Goal: Task Accomplishment & Management: Complete application form

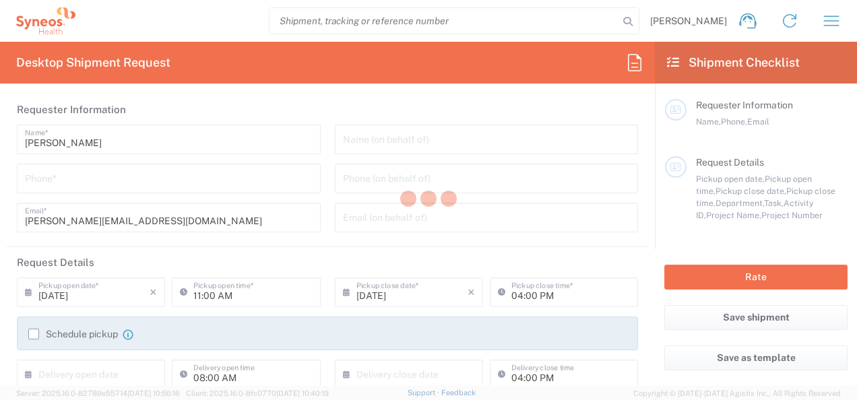
type input "Syneos Health Commercial Servi- [GEOGRAPHIC_DATA] [GEOGRAPHIC_DATA]"
type input "[US_STATE]"
type input "[GEOGRAPHIC_DATA]"
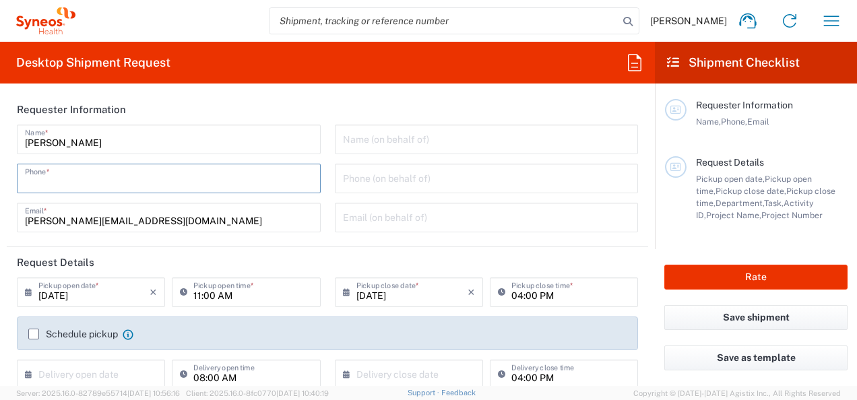
click at [88, 170] on input "tel" at bounding box center [169, 178] width 288 height 24
type input "7812910102"
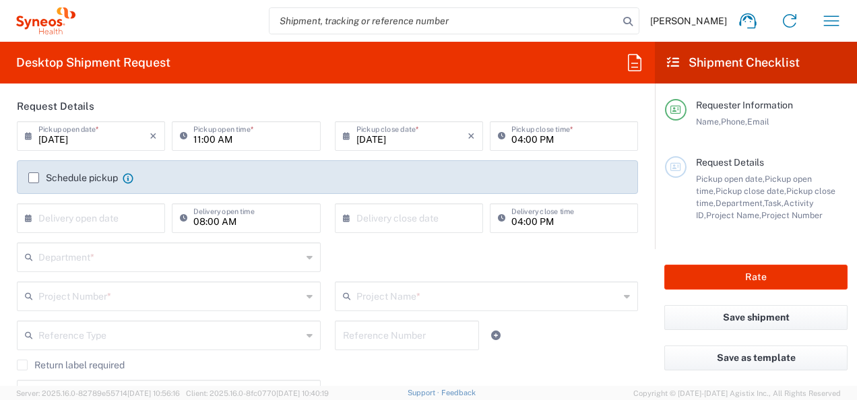
scroll to position [154, 0]
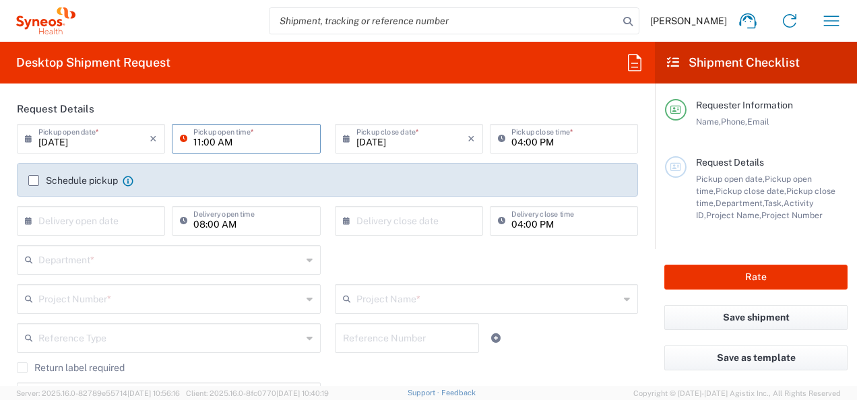
click at [243, 142] on input "11:00 AM" at bounding box center [252, 138] width 119 height 24
click at [299, 94] on header "Request Details" at bounding box center [327, 109] width 641 height 30
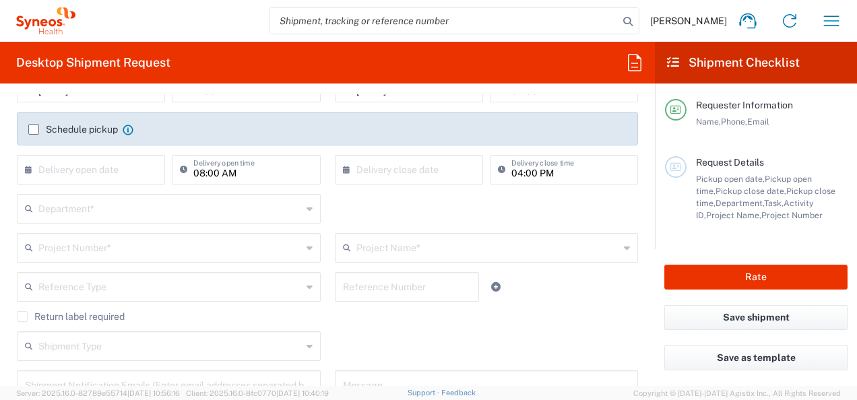
scroll to position [208, 0]
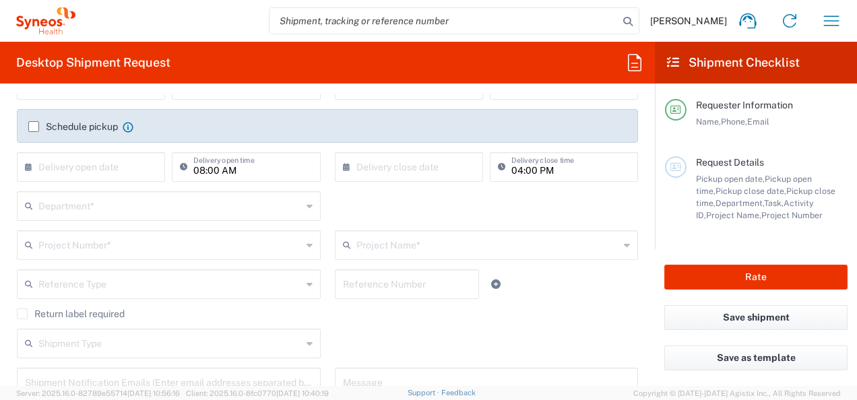
click at [36, 127] on label "Schedule pickup" at bounding box center [73, 126] width 90 height 11
click at [34, 127] on input "Schedule pickup" at bounding box center [34, 127] width 0 height 0
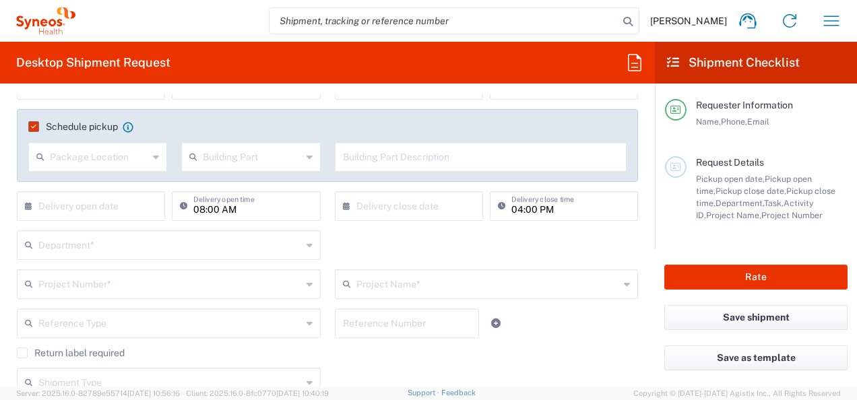
click at [153, 158] on icon at bounding box center [156, 157] width 6 height 22
click at [34, 125] on label "Schedule pickup" at bounding box center [73, 126] width 90 height 11
click at [31, 127] on input "Schedule pickup" at bounding box center [31, 127] width 0 height 0
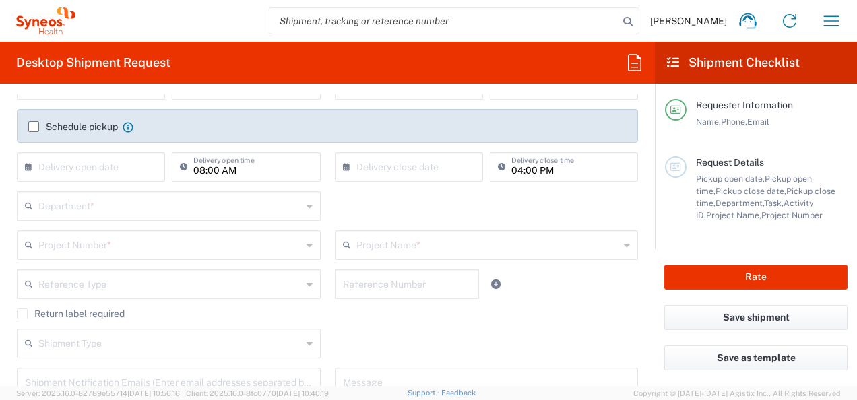
click at [34, 125] on label "Schedule pickup" at bounding box center [73, 126] width 90 height 11
click at [34, 127] on input "Schedule pickup" at bounding box center [34, 127] width 0 height 0
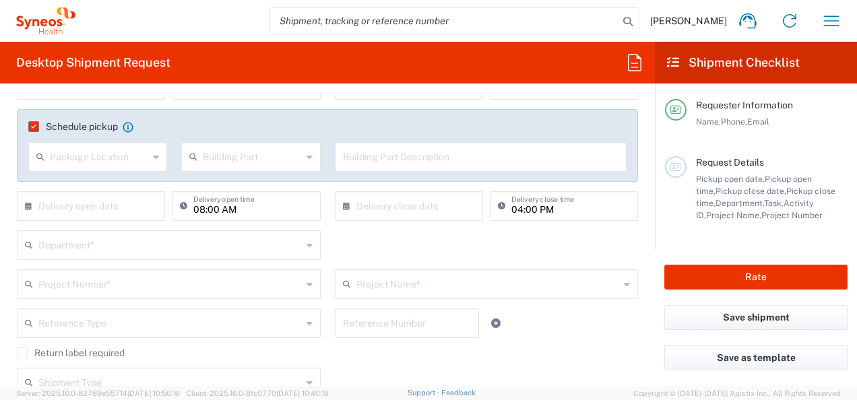
click at [643, 133] on form "Requester Information [PERSON_NAME] Name * [PHONE_NUMBER] Phone * [PERSON_NAME]…" at bounding box center [327, 240] width 655 height 292
click at [33, 129] on label "Schedule pickup" at bounding box center [73, 126] width 90 height 11
click at [31, 127] on input "Schedule pickup" at bounding box center [31, 127] width 0 height 0
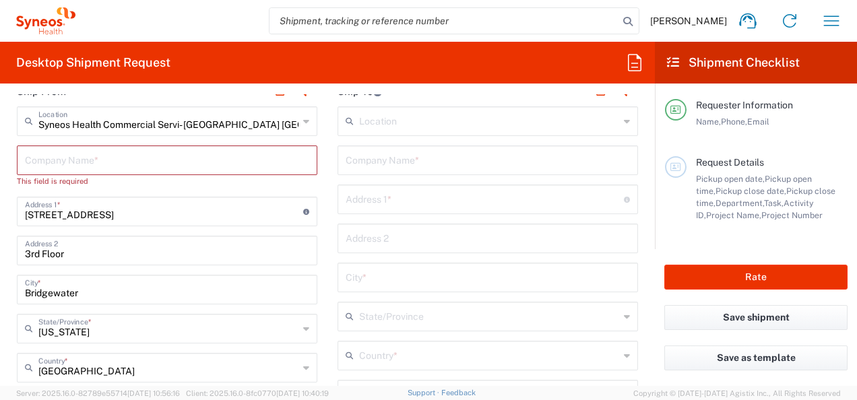
scroll to position [549, 0]
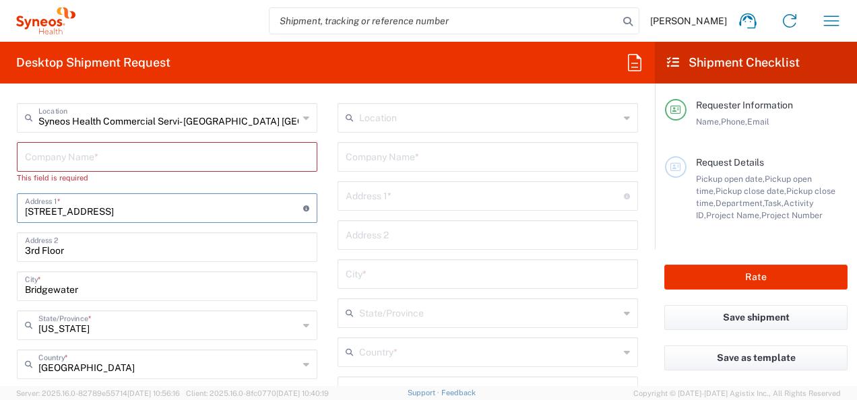
click at [69, 216] on input "[STREET_ADDRESS]" at bounding box center [164, 207] width 278 height 24
drag, startPoint x: 140, startPoint y: 213, endPoint x: 100, endPoint y: 205, distance: 41.2
click at [100, 205] on input "[STREET_ADDRESS]" at bounding box center [164, 207] width 278 height 24
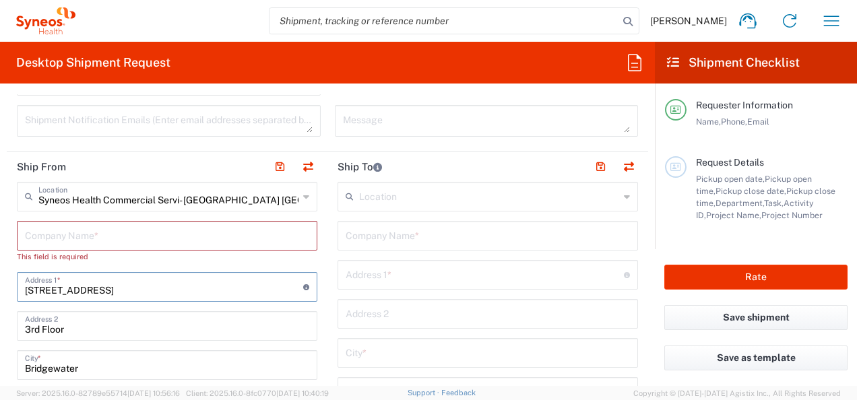
scroll to position [519, 0]
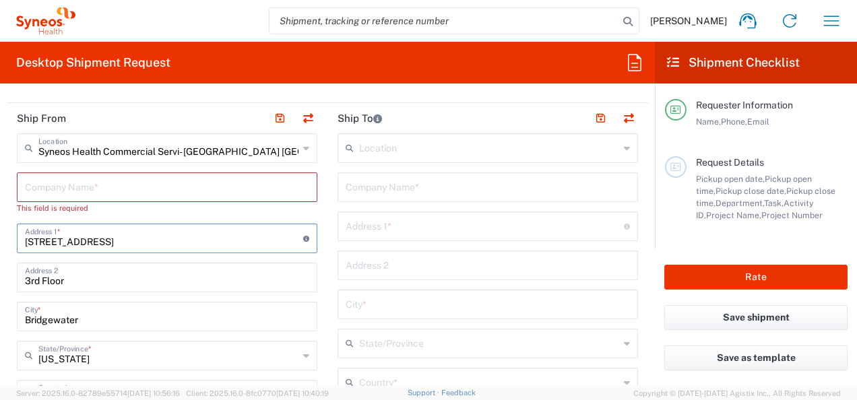
click at [119, 233] on input "[STREET_ADDRESS]" at bounding box center [164, 238] width 278 height 24
drag, startPoint x: 119, startPoint y: 233, endPoint x: 5, endPoint y: 239, distance: 113.3
click at [5, 239] on form "Requester Information [PERSON_NAME] Name * [PHONE_NUMBER] Phone * [PERSON_NAME]…" at bounding box center [327, 240] width 655 height 292
paste input "[STREET_ADDRESS][US_STATE]"
type input "[STREET_ADDRESS][US_STATE]"
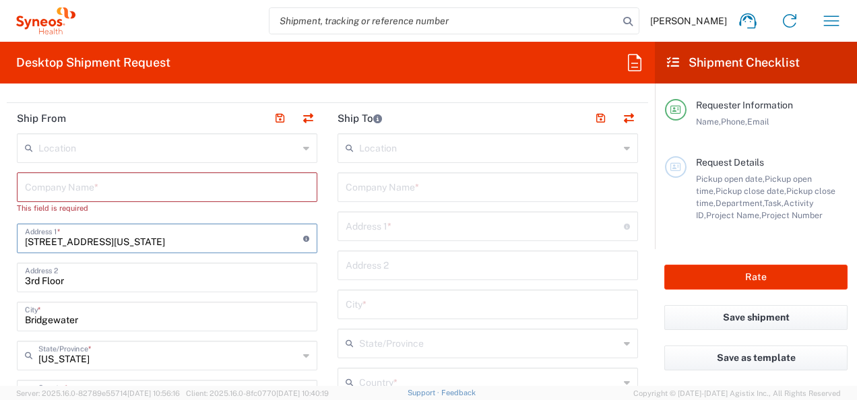
type input "[STREET_ADDRESS][US_STATE]"
drag, startPoint x: 77, startPoint y: 281, endPoint x: 0, endPoint y: 285, distance: 76.9
click at [0, 285] on html "[PERSON_NAME] Home Shipment estimator Shipment tracking Desktop shipment reques…" at bounding box center [428, 200] width 857 height 400
drag, startPoint x: 90, startPoint y: 314, endPoint x: 0, endPoint y: 317, distance: 90.3
click at [0, 317] on html "[PERSON_NAME] Home Shipment estimator Shipment tracking Desktop shipment reques…" at bounding box center [428, 200] width 857 height 400
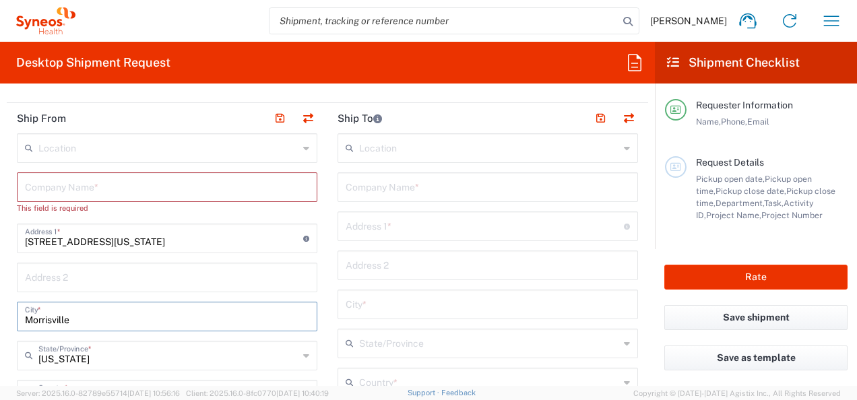
type input "Morrisville"
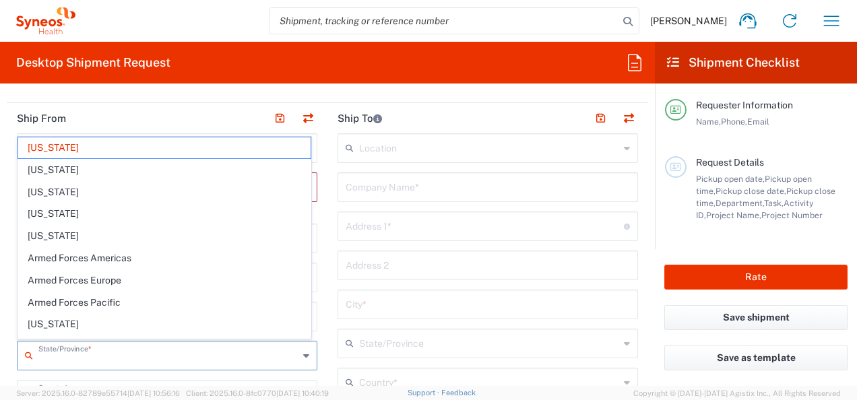
drag, startPoint x: 97, startPoint y: 355, endPoint x: 0, endPoint y: 326, distance: 101.3
click at [0, 326] on html "[PERSON_NAME] Home Shipment estimator Shipment tracking Desktop shipment reques…" at bounding box center [428, 200] width 857 height 400
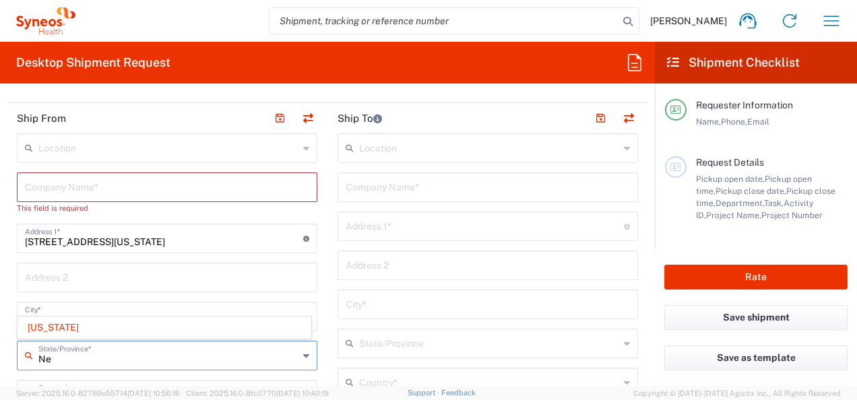
type input "N"
click at [83, 361] on input "text" at bounding box center [168, 355] width 260 height 24
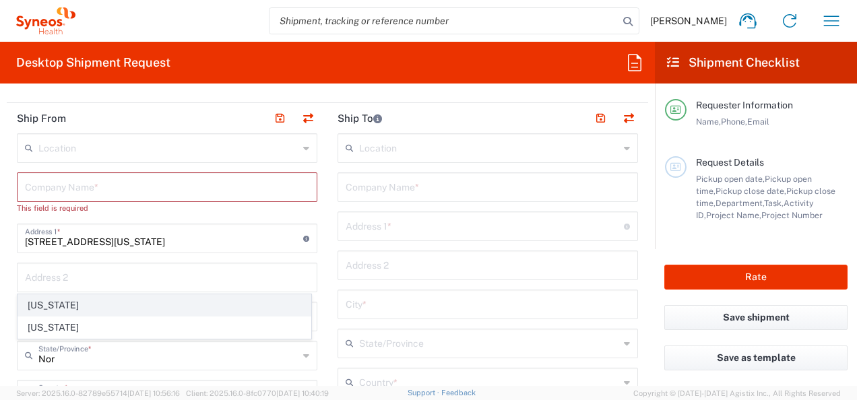
click at [80, 307] on span "[US_STATE]" at bounding box center [164, 305] width 292 height 21
type input "[US_STATE]"
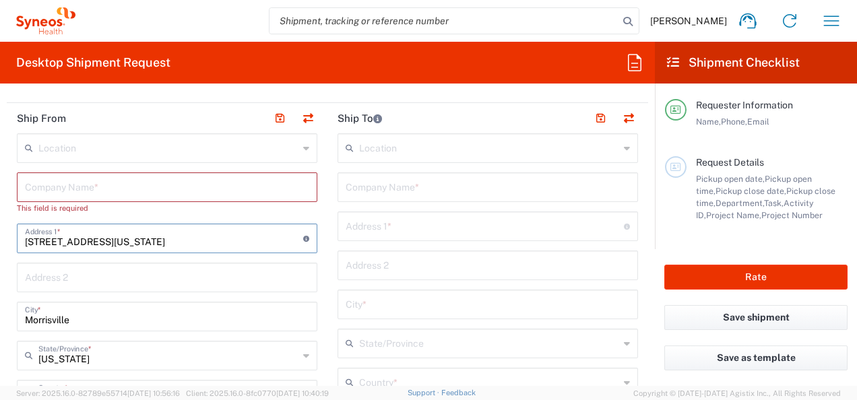
click at [141, 239] on input "[STREET_ADDRESS][US_STATE]" at bounding box center [164, 238] width 278 height 24
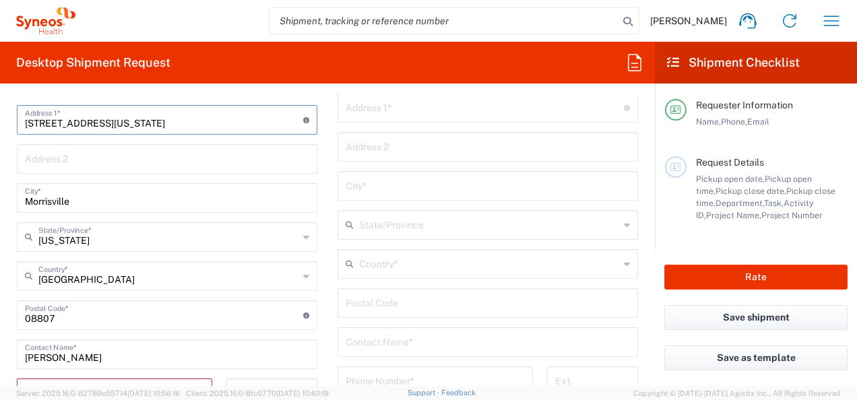
scroll to position [641, 0]
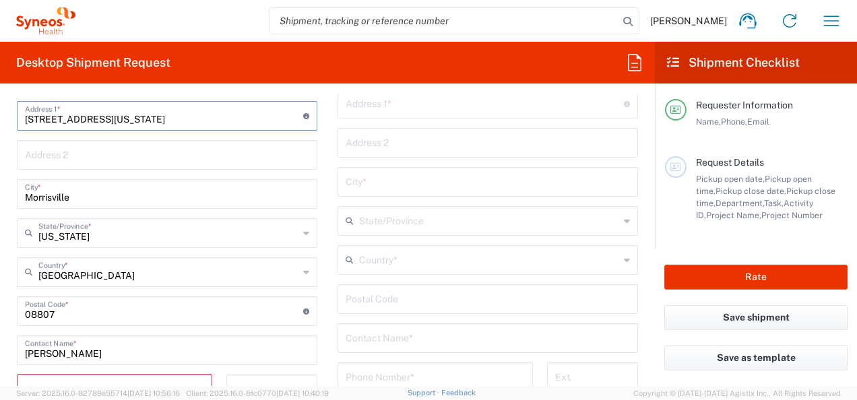
drag, startPoint x: 257, startPoint y: 117, endPoint x: 290, endPoint y: 119, distance: 32.5
click at [290, 119] on input "[STREET_ADDRESS][US_STATE]" at bounding box center [164, 115] width 278 height 24
drag, startPoint x: 66, startPoint y: 315, endPoint x: 0, endPoint y: 295, distance: 69.1
click at [0, 295] on html "[PERSON_NAME] Home Shipment estimator Shipment tracking Desktop shipment reques…" at bounding box center [428, 200] width 857 height 400
paste input "27560"
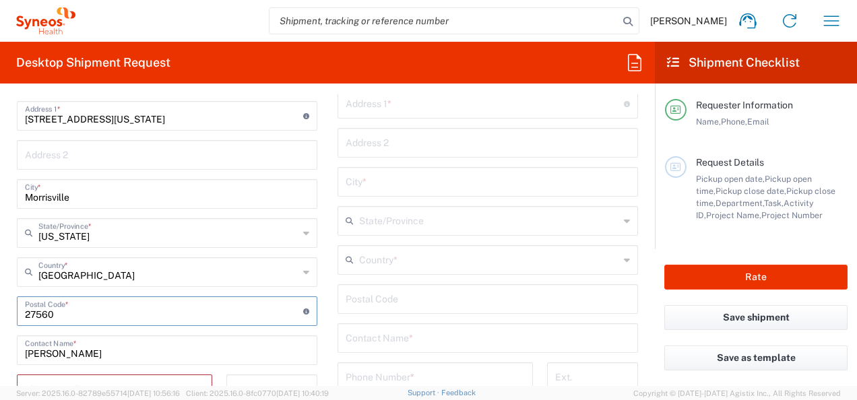
type input "27560"
drag, startPoint x: 288, startPoint y: 117, endPoint x: 100, endPoint y: 125, distance: 188.8
click at [100, 125] on div "[GEOGRAPHIC_DATA][US_STATE] 27560 Address 1 * For cross streets use street name…" at bounding box center [167, 116] width 300 height 30
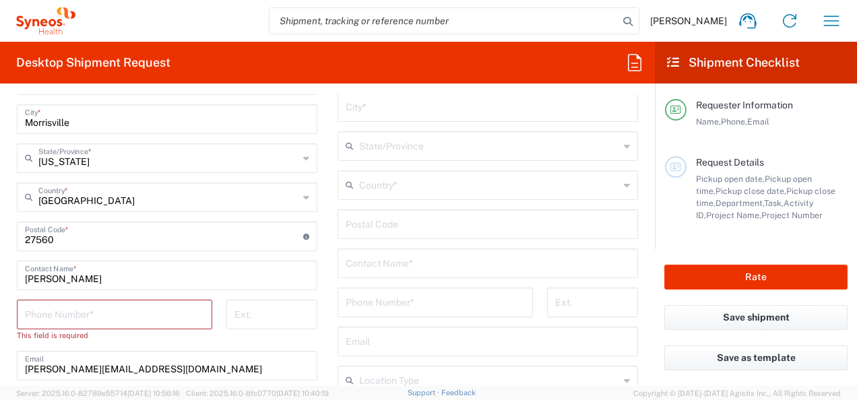
scroll to position [720, 0]
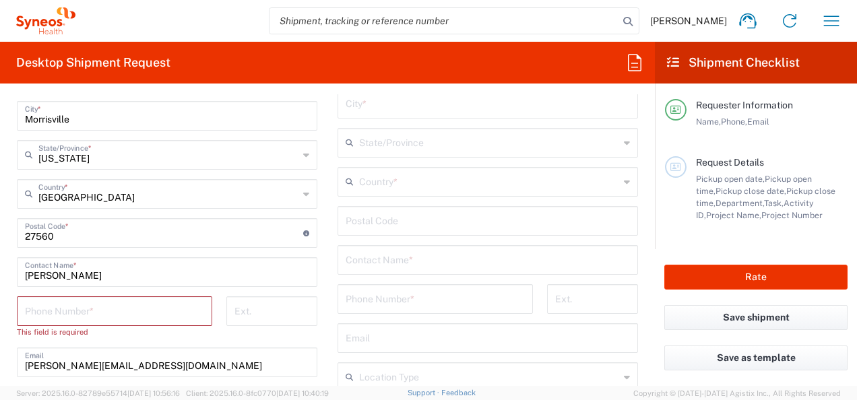
type input "[GEOGRAPHIC_DATA]"
click at [123, 307] on input "tel" at bounding box center [114, 310] width 179 height 24
paste input "[PHONE_NUMBER]"
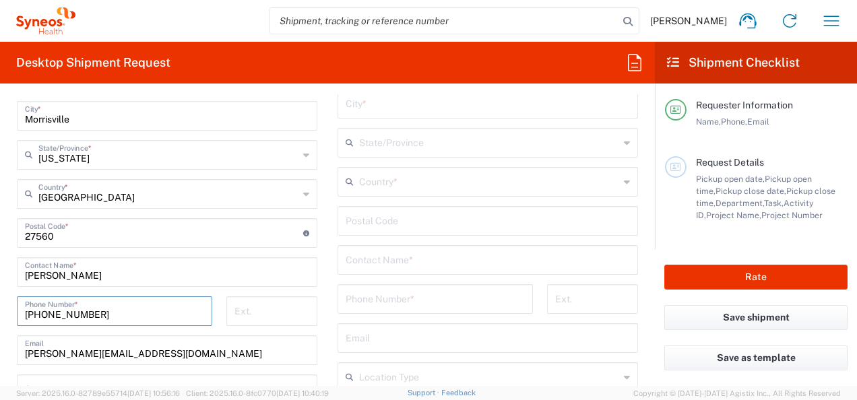
type input "[PHONE_NUMBER]"
drag, startPoint x: 181, startPoint y: 356, endPoint x: 0, endPoint y: 346, distance: 181.5
click at [0, 346] on html "[PERSON_NAME] Home Shipment estimator Shipment tracking Desktop shipment reques…" at bounding box center [428, 200] width 857 height 400
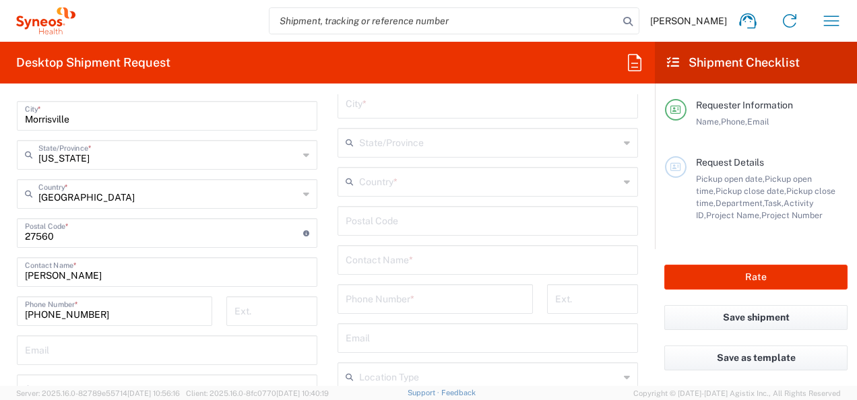
click at [236, 12] on div "[PERSON_NAME] Home Shipment estimator Shipment tracking Desktop shipment reques…" at bounding box center [463, 21] width 777 height 32
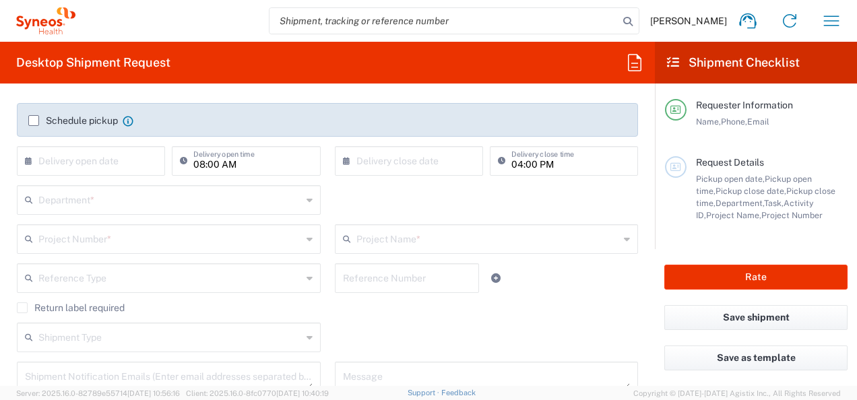
scroll to position [217, 0]
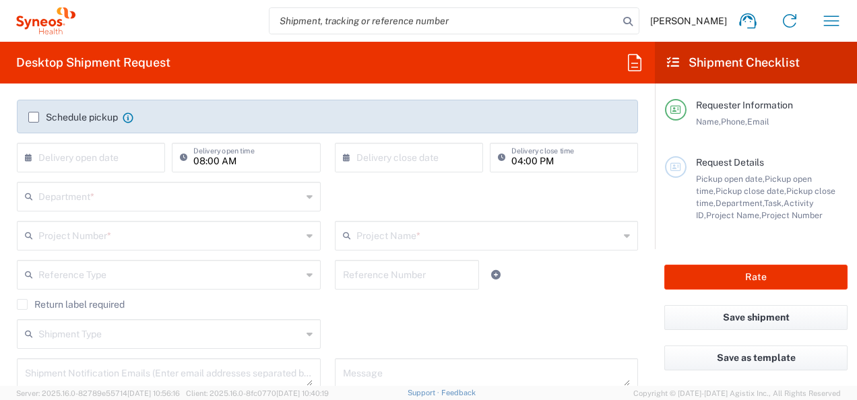
click at [300, 199] on div "Department *" at bounding box center [169, 197] width 304 height 30
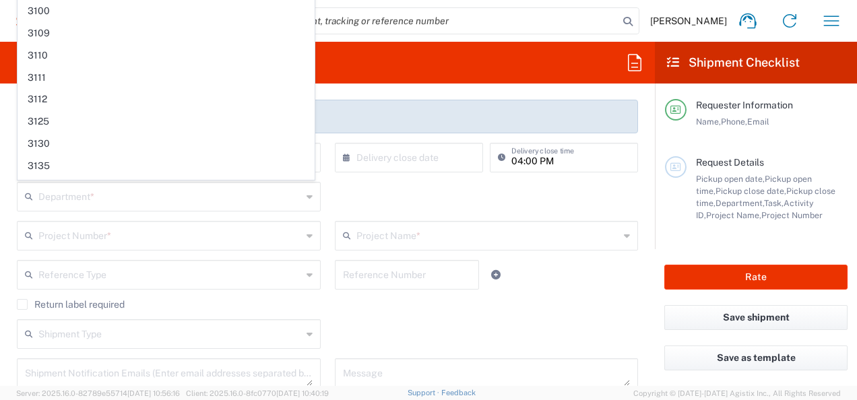
click at [300, 199] on div "Department *" at bounding box center [169, 197] width 304 height 30
click at [414, 194] on div "Department * 3000 3100 3109 3110 3111 3112 3125 3130 3135 3136 3150 3155 3165 3…" at bounding box center [327, 201] width 635 height 39
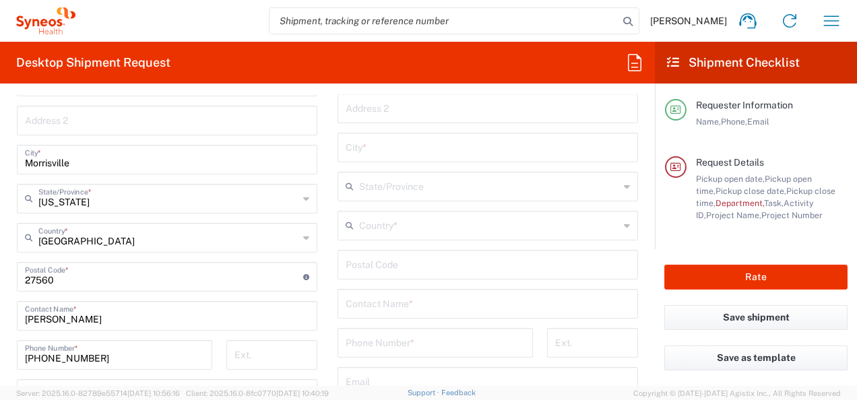
scroll to position [0, 0]
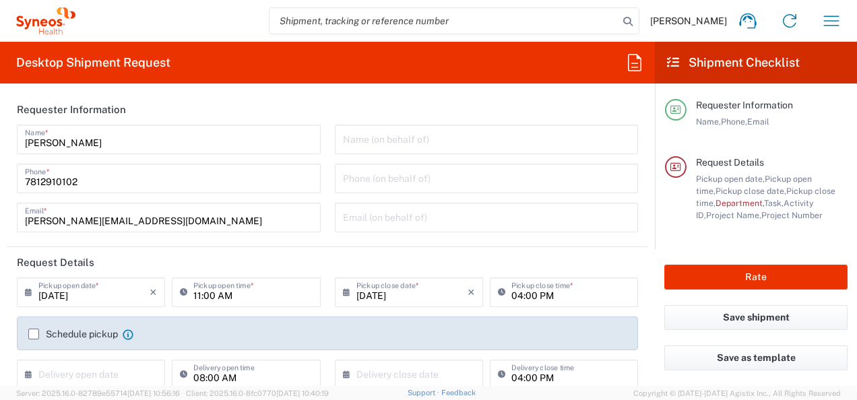
click at [639, 247] on form "Requester Information [PERSON_NAME] Name * [PHONE_NUMBER] Phone * [PERSON_NAME]…" at bounding box center [327, 240] width 655 height 292
